Goal: Task Accomplishment & Management: Manage account settings

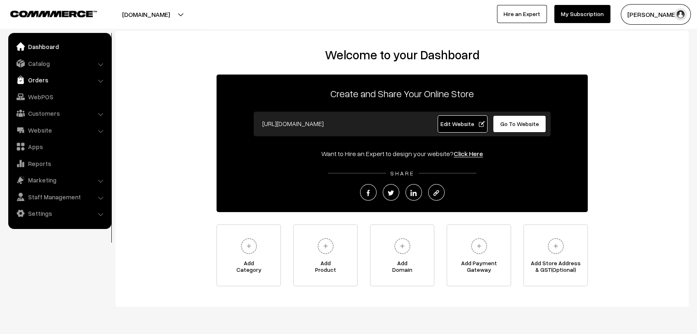
click at [48, 80] on link "Orders" at bounding box center [59, 80] width 98 height 15
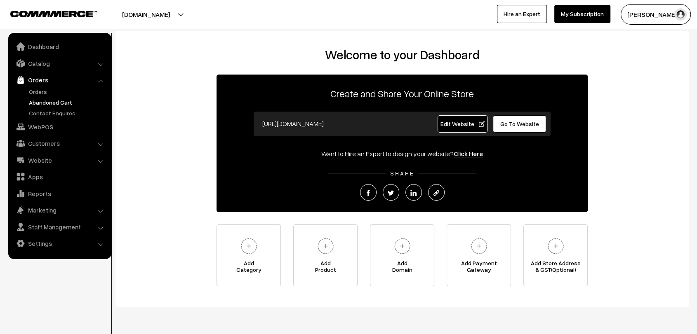
click at [63, 102] on link "Abandoned Cart" at bounding box center [68, 102] width 82 height 9
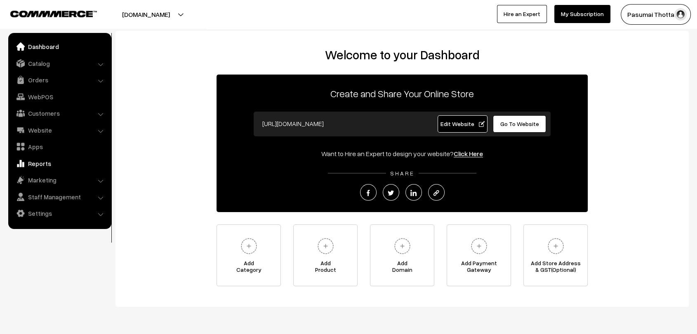
click at [43, 162] on link "Reports" at bounding box center [59, 163] width 98 height 15
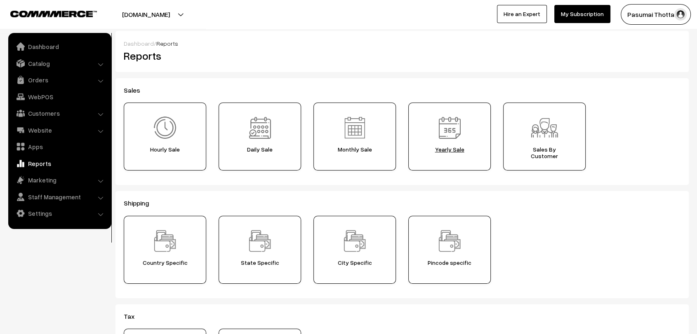
click at [450, 132] on img at bounding box center [449, 127] width 29 height 29
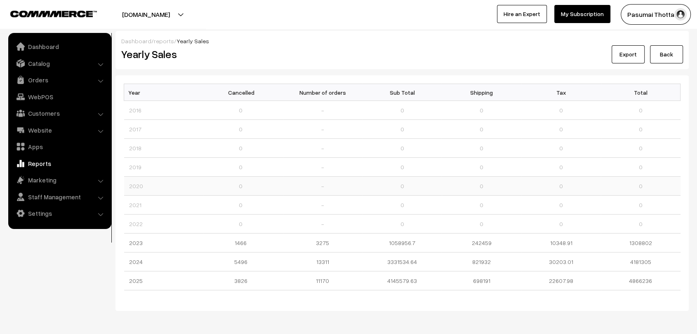
scroll to position [30, 0]
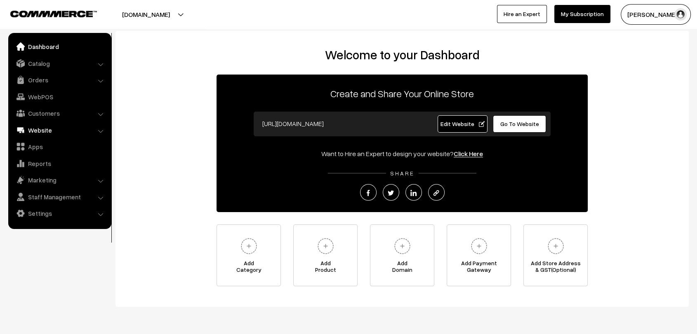
click at [41, 124] on link "Website" at bounding box center [59, 130] width 98 height 15
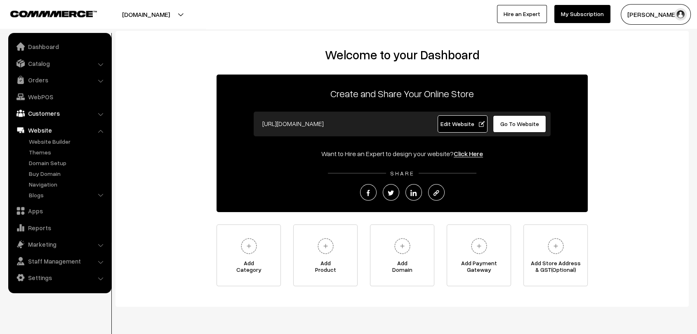
click at [44, 111] on link "Customers" at bounding box center [59, 113] width 98 height 15
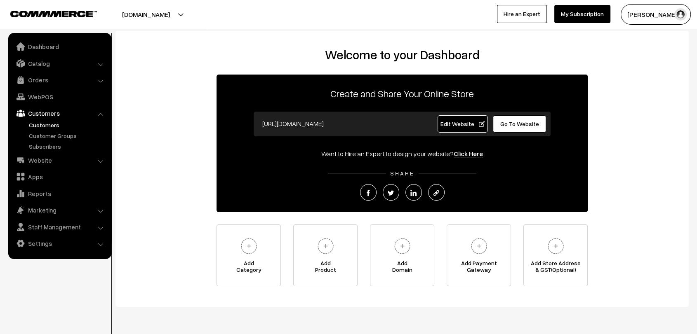
click at [49, 124] on link "Customers" at bounding box center [68, 125] width 82 height 9
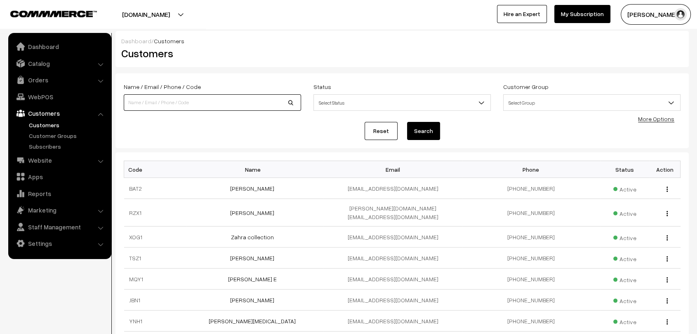
click at [178, 100] on input at bounding box center [212, 102] width 177 height 16
paste input "8792466435"
type input "8792466435"
click at [442, 137] on div "Reset Search" at bounding box center [402, 131] width 556 height 18
click at [430, 134] on button "Search" at bounding box center [423, 131] width 33 height 18
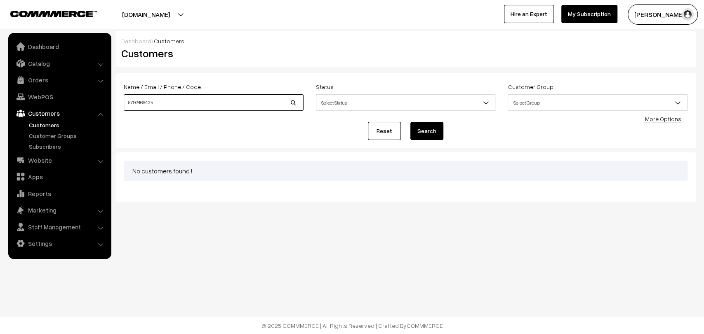
click at [215, 100] on input "8792466435" at bounding box center [214, 102] width 180 height 16
type input "rahul"
click at [410, 122] on button "Search" at bounding box center [426, 131] width 33 height 18
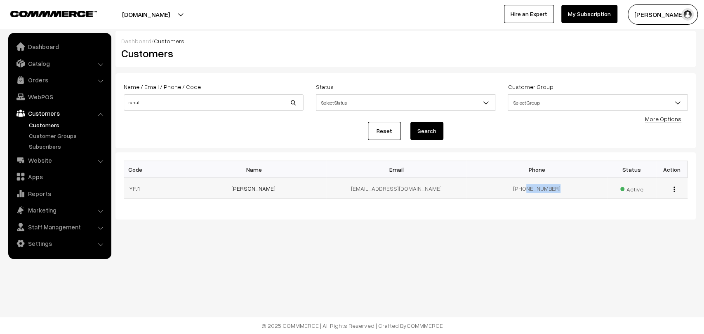
drag, startPoint x: 559, startPoint y: 189, endPoint x: 527, endPoint y: 191, distance: 32.2
click at [527, 191] on td "+91 9886989011" at bounding box center [536, 188] width 140 height 21
copy td "9886989011"
click at [208, 104] on input "rahul" at bounding box center [214, 102] width 180 height 16
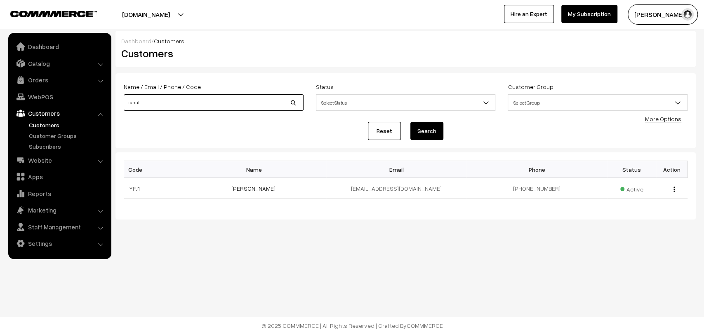
click at [208, 104] on input "rahul" at bounding box center [214, 102] width 180 height 16
type input "Bipin"
click at [410, 122] on button "Search" at bounding box center [426, 131] width 33 height 18
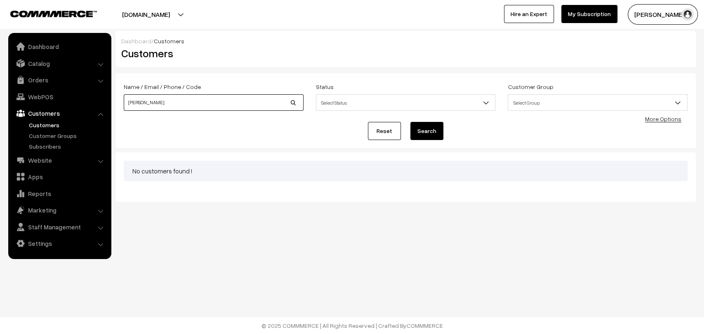
click at [204, 103] on input "[PERSON_NAME]" at bounding box center [214, 102] width 180 height 16
click at [204, 103] on input "Bipin" at bounding box center [214, 102] width 180 height 16
type input "Madhan"
click at [410, 122] on button "Search" at bounding box center [426, 131] width 33 height 18
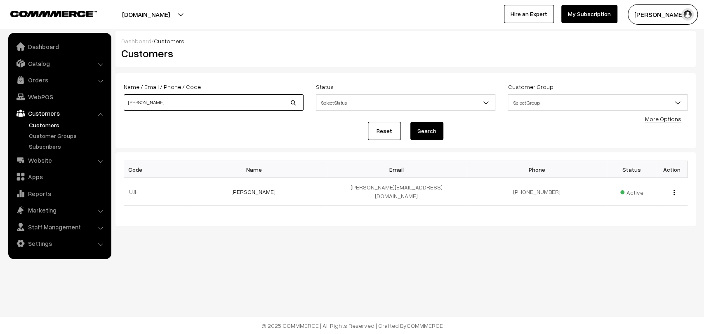
drag, startPoint x: 0, startPoint y: 0, endPoint x: 204, endPoint y: 103, distance: 228.6
click at [204, 103] on input "[PERSON_NAME]" at bounding box center [214, 102] width 180 height 16
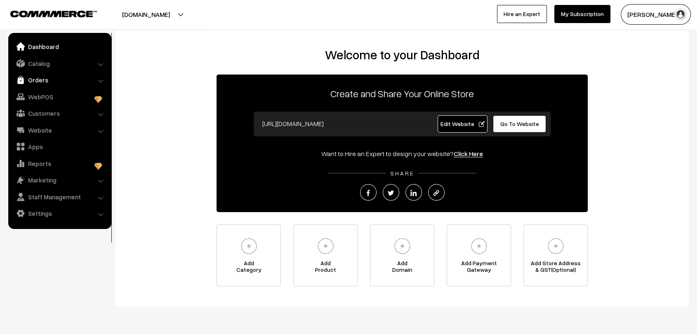
click at [41, 78] on link "Orders" at bounding box center [59, 80] width 98 height 15
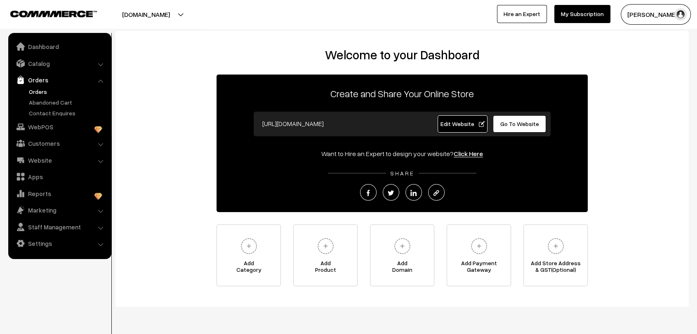
click at [38, 92] on link "Orders" at bounding box center [68, 91] width 82 height 9
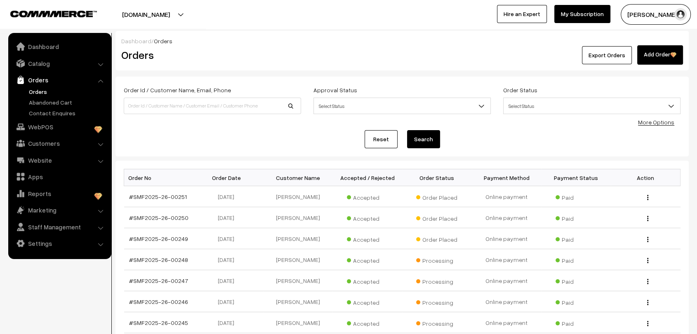
scroll to position [59, 0]
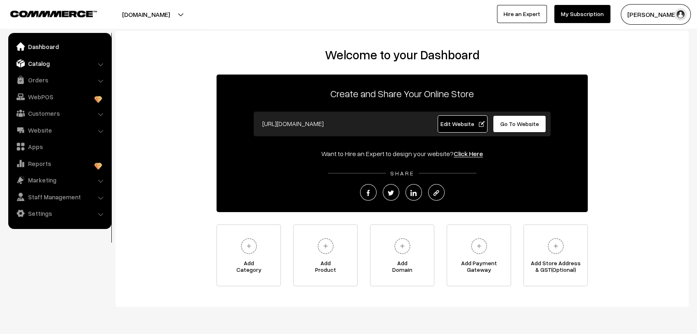
click at [45, 65] on link "Catalog" at bounding box center [59, 63] width 98 height 15
